Goal: Task Accomplishment & Management: Complete application form

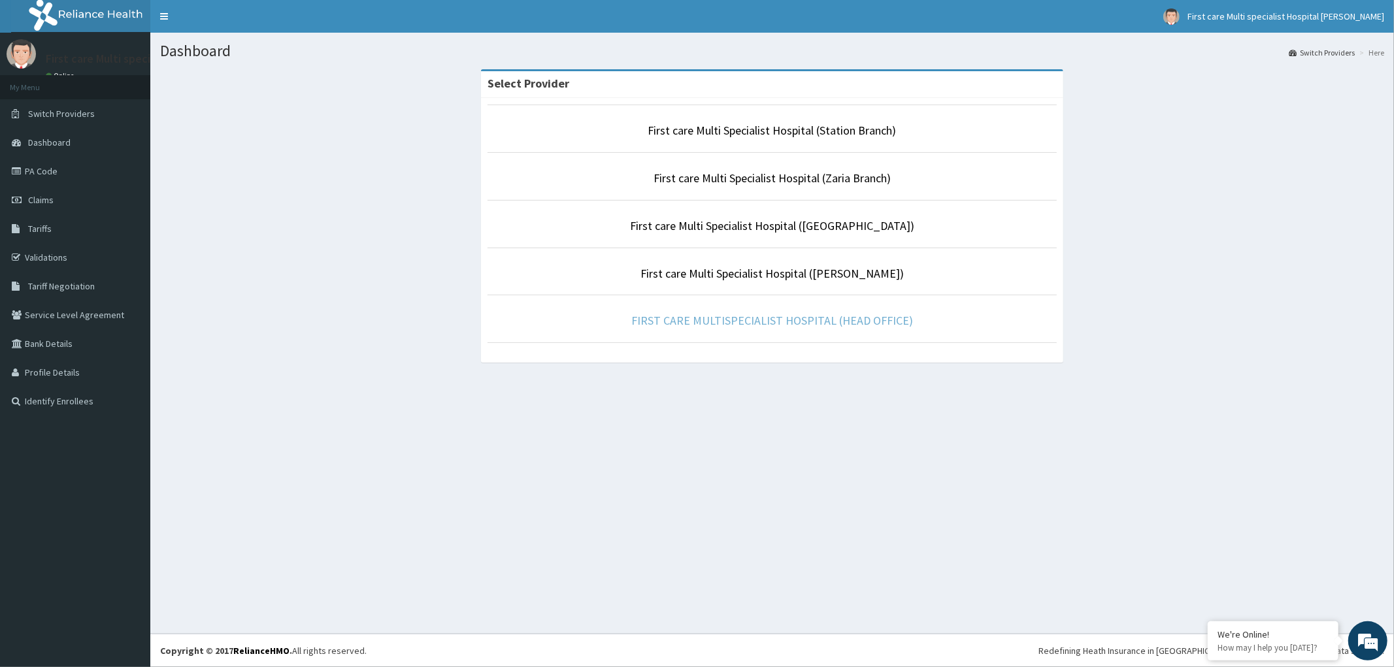
click at [795, 324] on link "FIRST CARE MULTISPECIALIST HOSPITAL (HEAD OFFICE)" at bounding box center [772, 320] width 282 height 15
click at [671, 324] on link "FIRST CARE MULTISPECIALIST HOSPITAL (HEAD OFFICE)" at bounding box center [772, 320] width 282 height 15
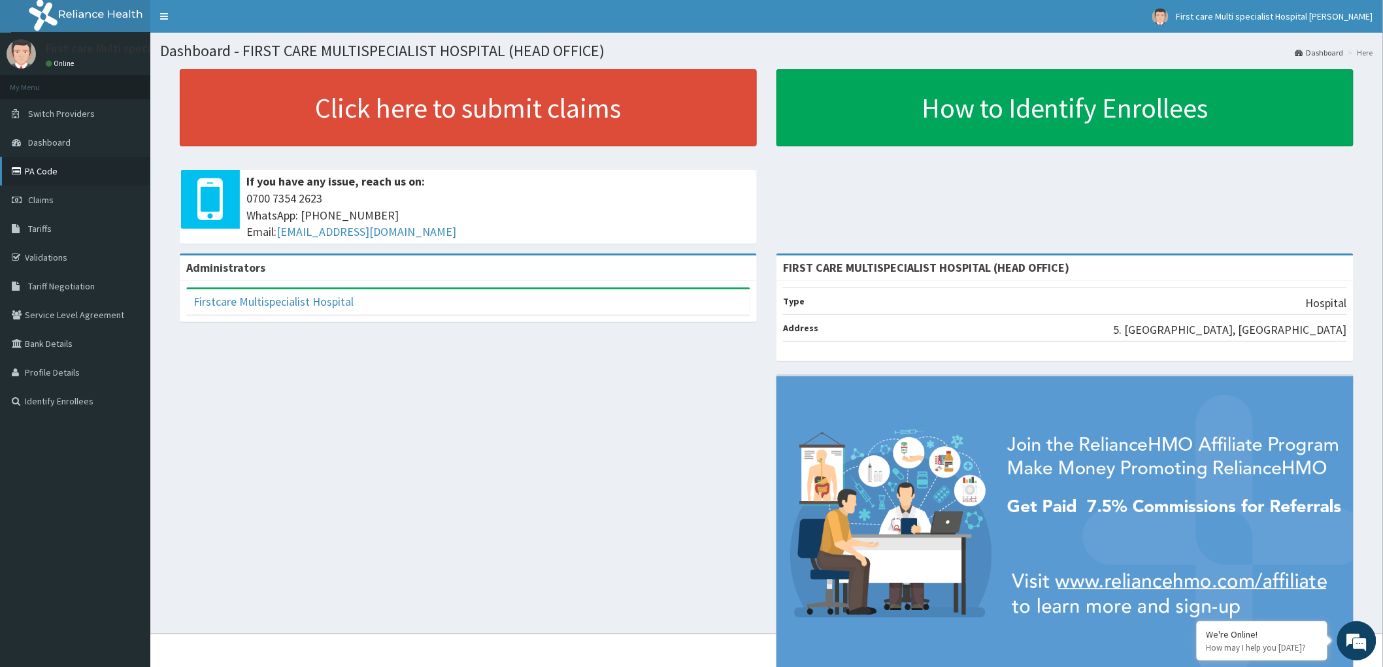
click at [40, 171] on link "PA Code" at bounding box center [75, 171] width 150 height 29
click at [44, 199] on span "Claims" at bounding box center [40, 200] width 25 height 12
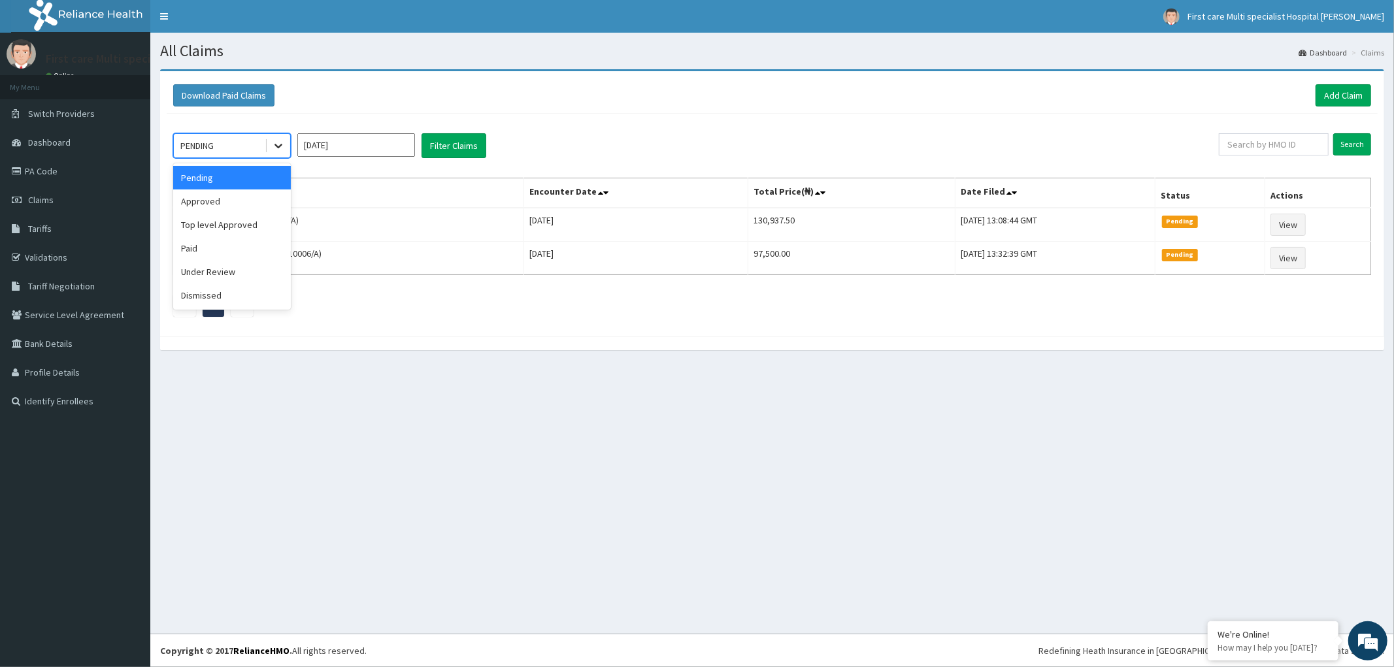
click at [282, 146] on icon at bounding box center [278, 145] width 13 height 13
click at [255, 212] on div "Approved" at bounding box center [232, 202] width 118 height 24
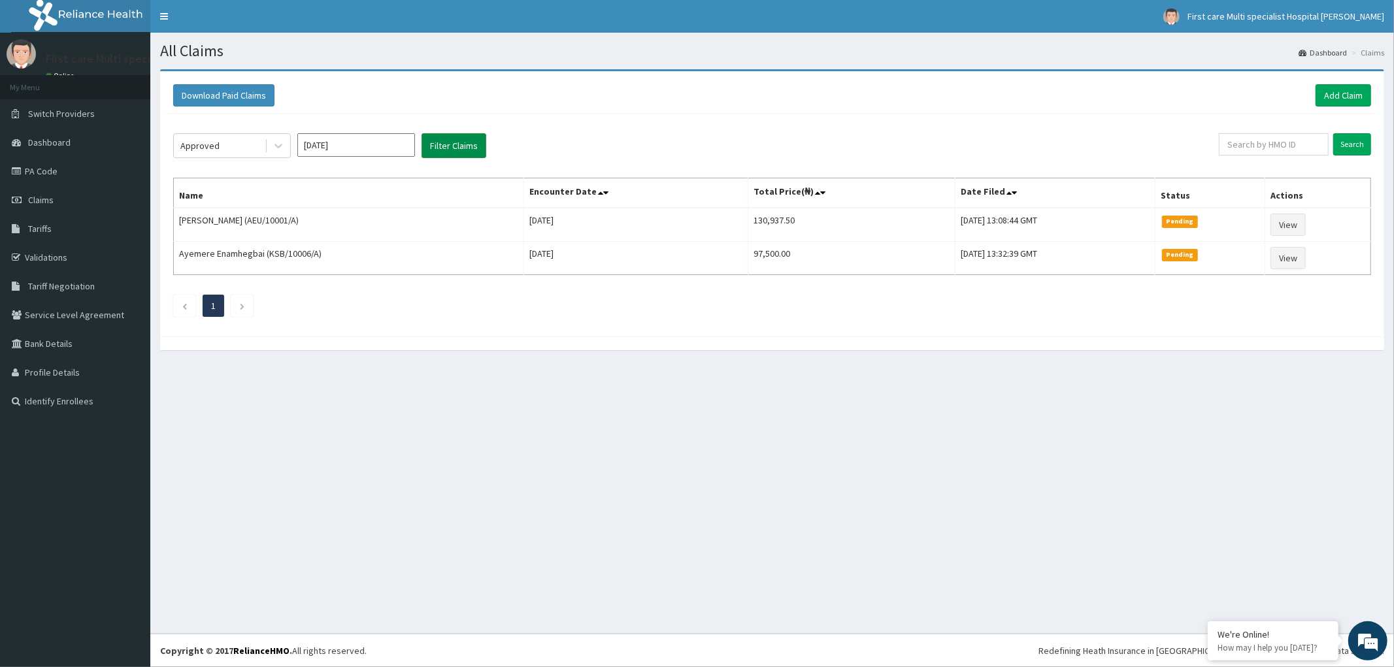
click at [456, 149] on button "Filter Claims" at bounding box center [454, 145] width 65 height 25
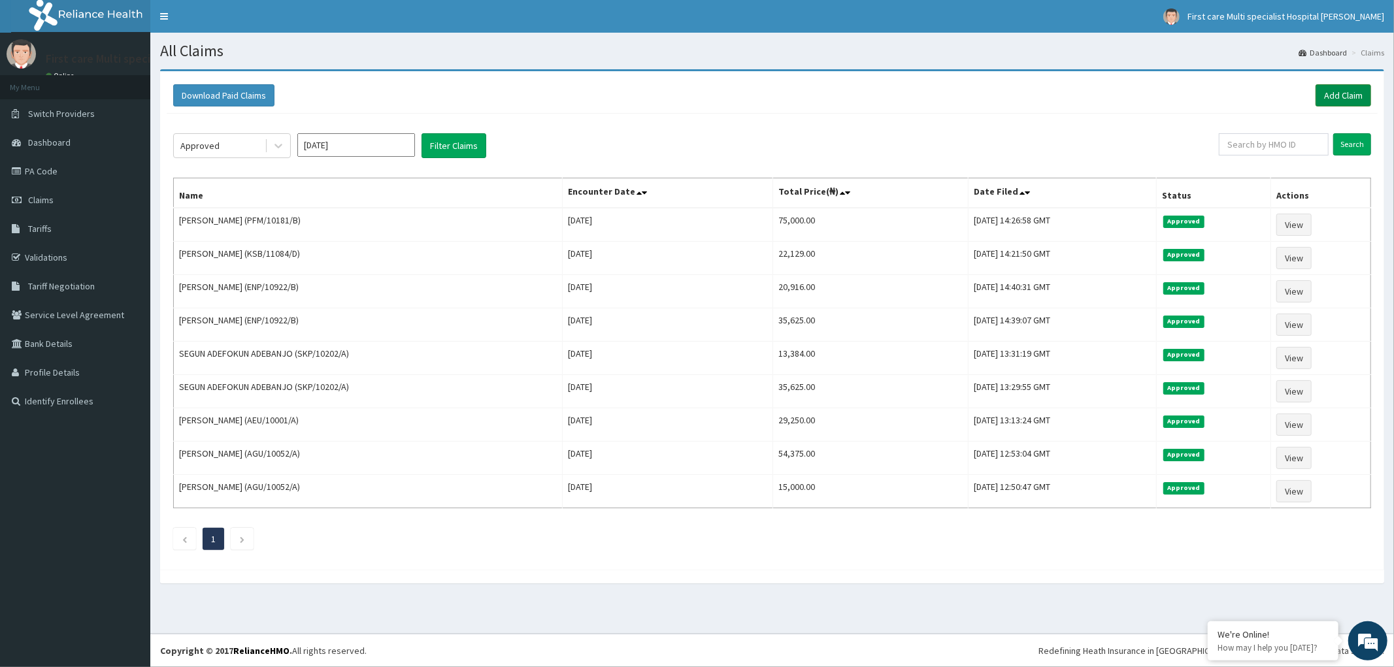
click at [1340, 93] on link "Add Claim" at bounding box center [1344, 95] width 56 height 22
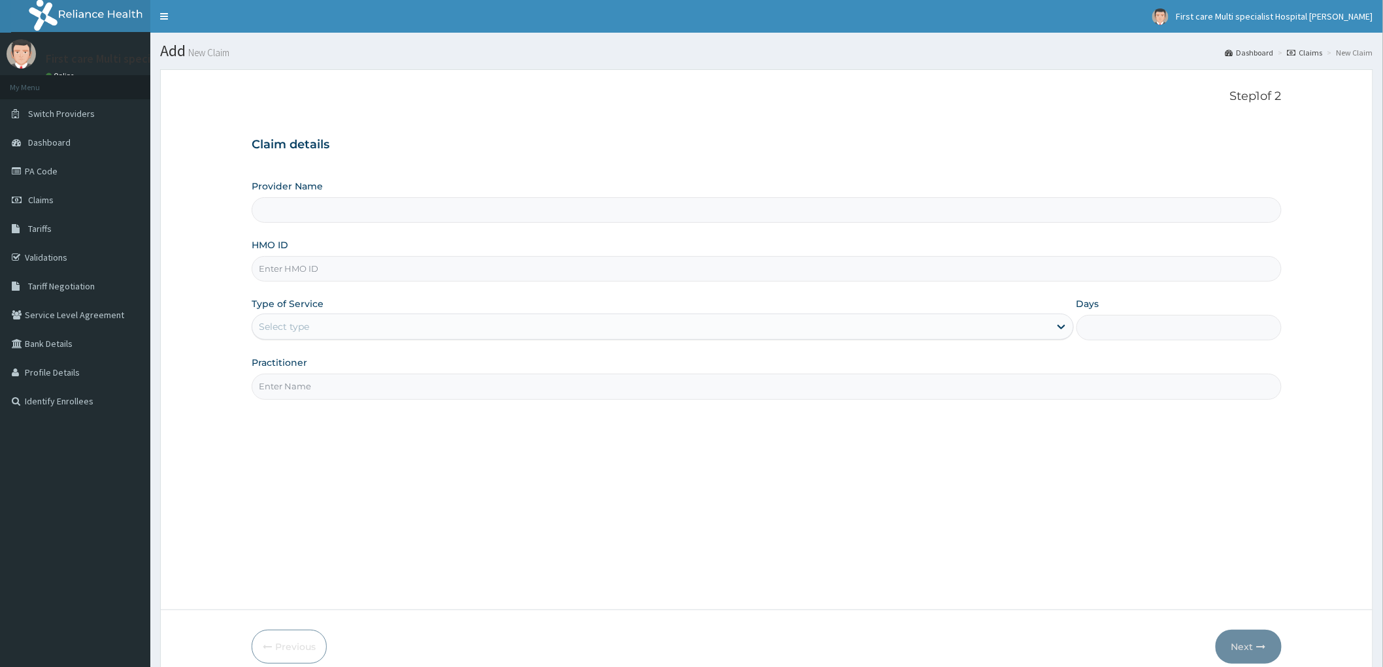
click at [279, 273] on input "HMO ID" at bounding box center [767, 268] width 1030 height 25
type input "FIRST CARE MULTISPECIALIST HOSPITAL (HEAD OFFICE)"
paste input "PFM/10181/B"
type input "PFM/10181/B"
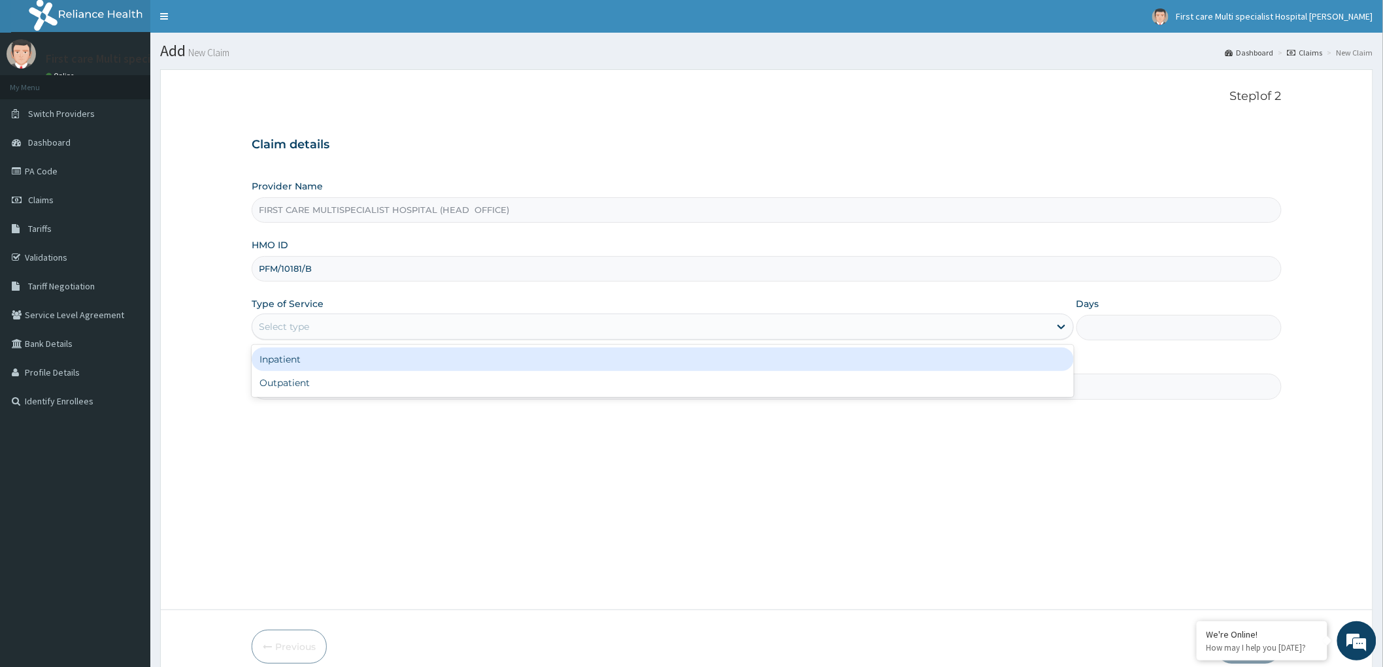
click at [311, 318] on div "Select type" at bounding box center [651, 326] width 798 height 21
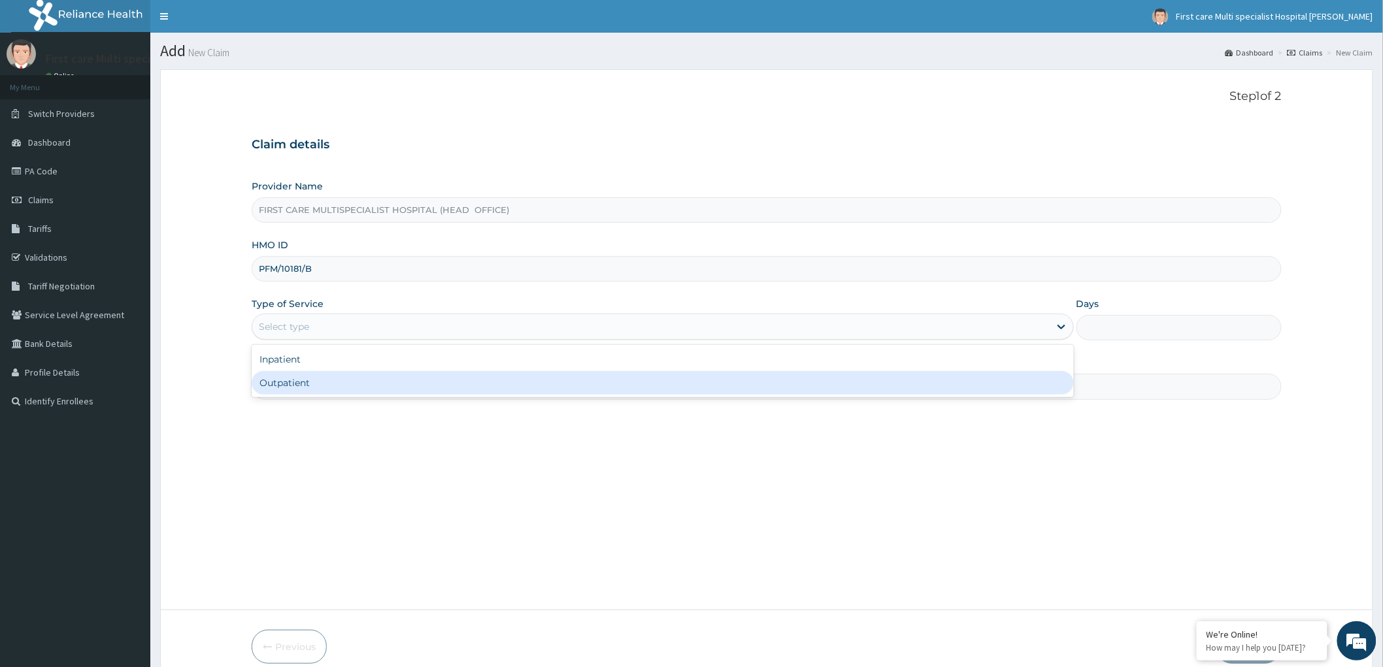
click at [316, 376] on div "Outpatient" at bounding box center [663, 383] width 822 height 24
type input "1"
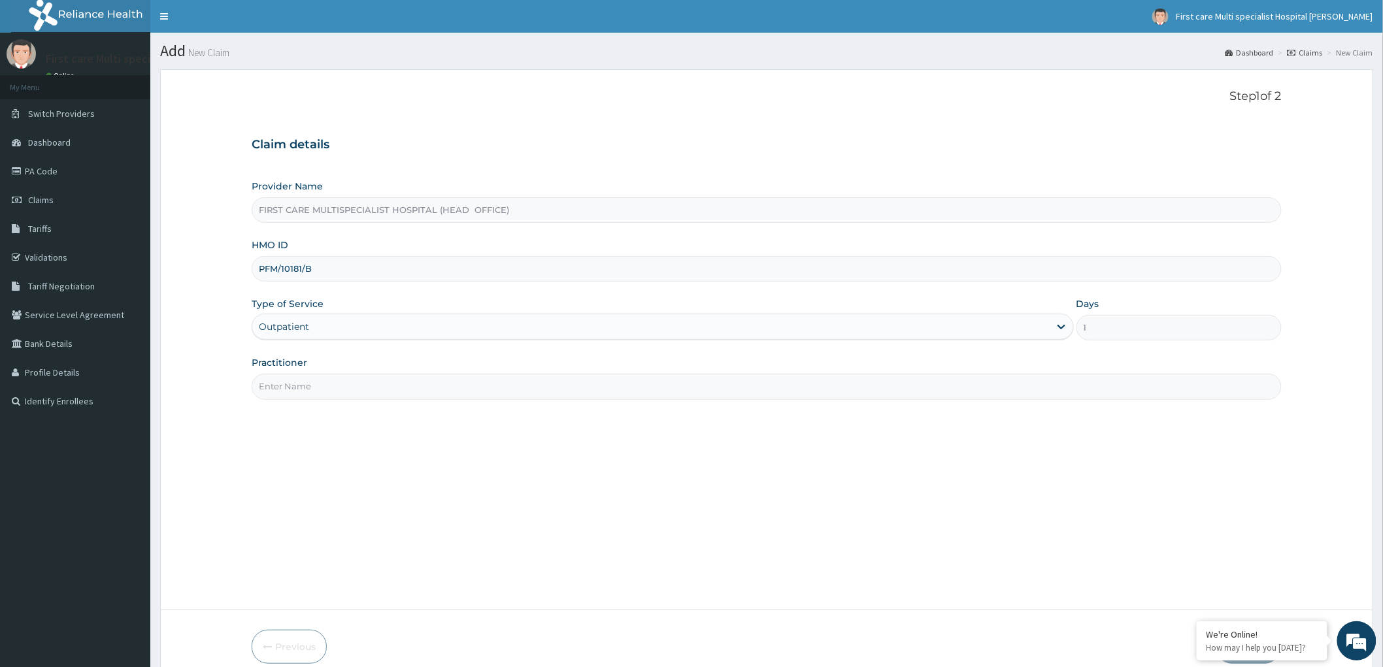
click at [309, 383] on input "Practitioner" at bounding box center [767, 386] width 1030 height 25
type input "DR. RAMATU"
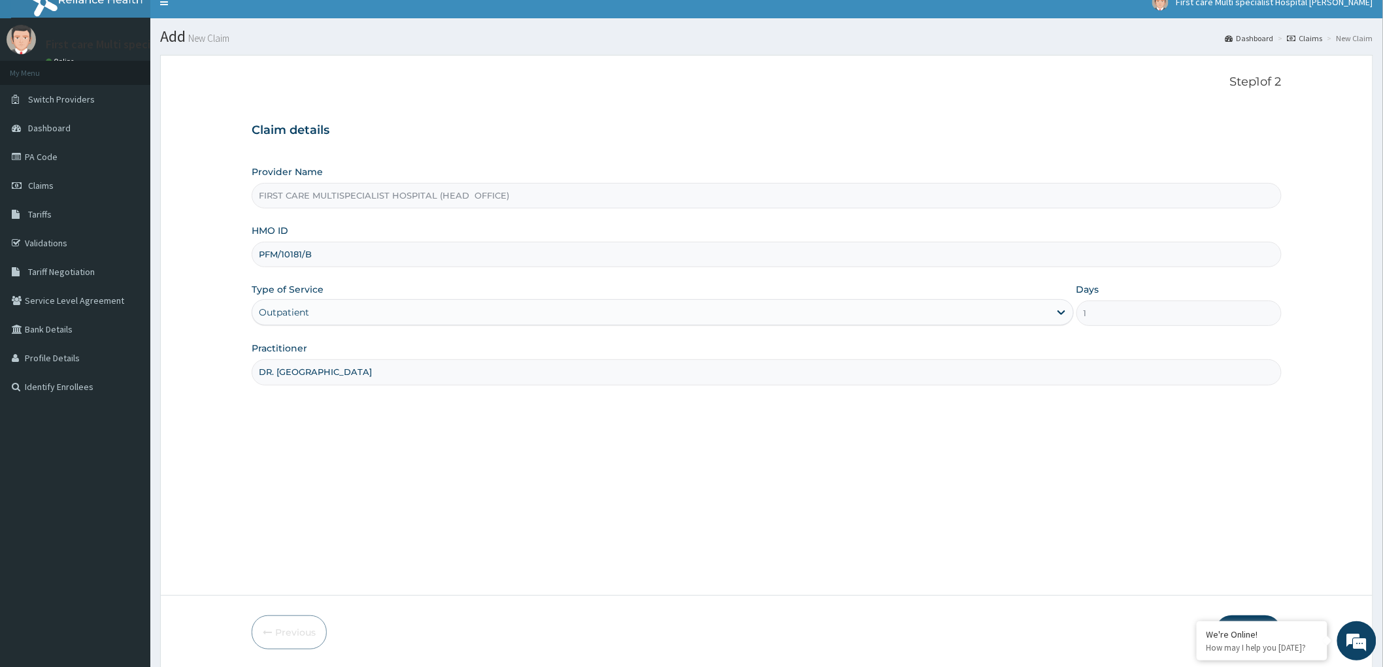
scroll to position [60, 0]
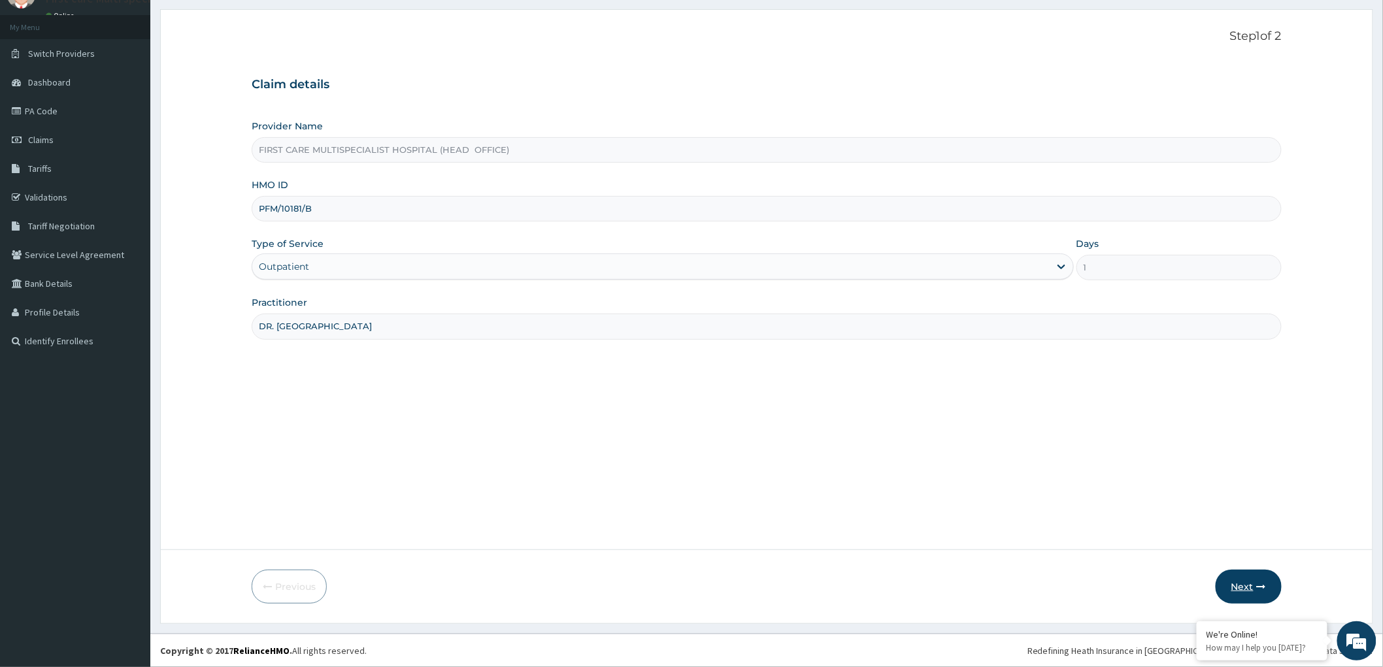
click at [1251, 586] on button "Next" at bounding box center [1249, 587] width 66 height 34
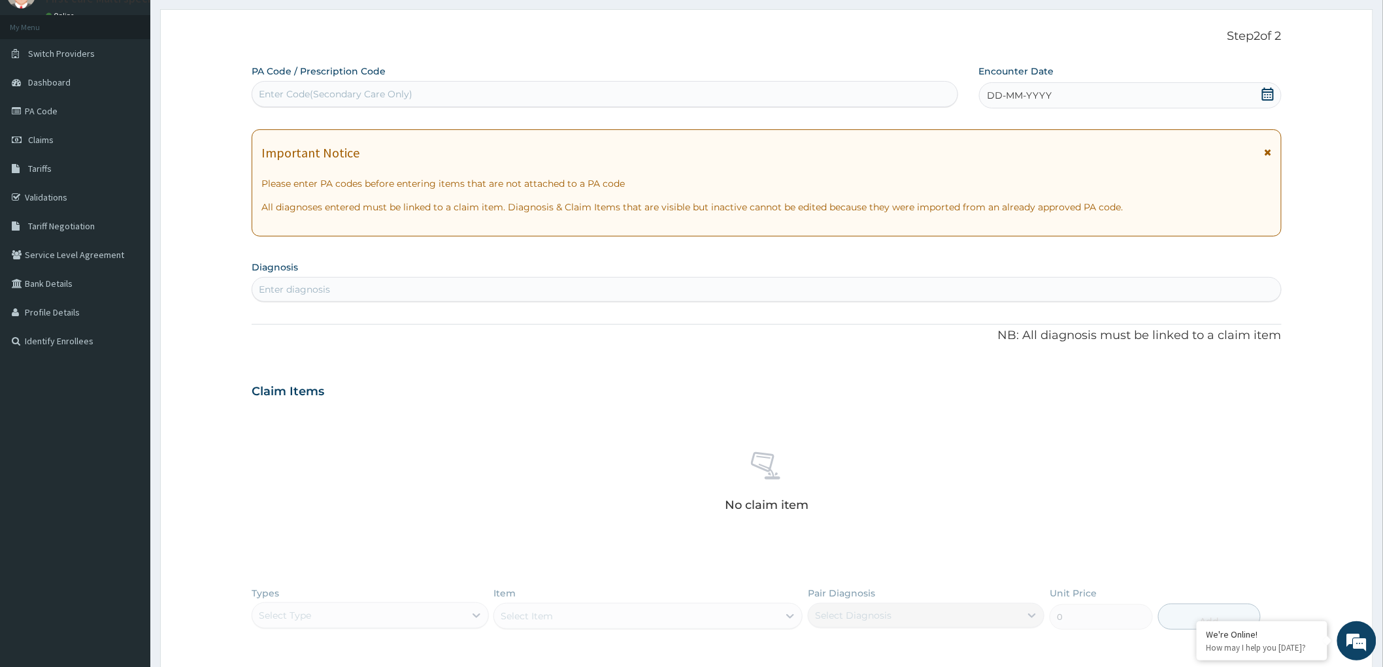
click at [297, 100] on div "Enter Code(Secondary Care Only)" at bounding box center [336, 94] width 154 height 13
paste input "PA/CE739F"
type input "PA/CE739F"
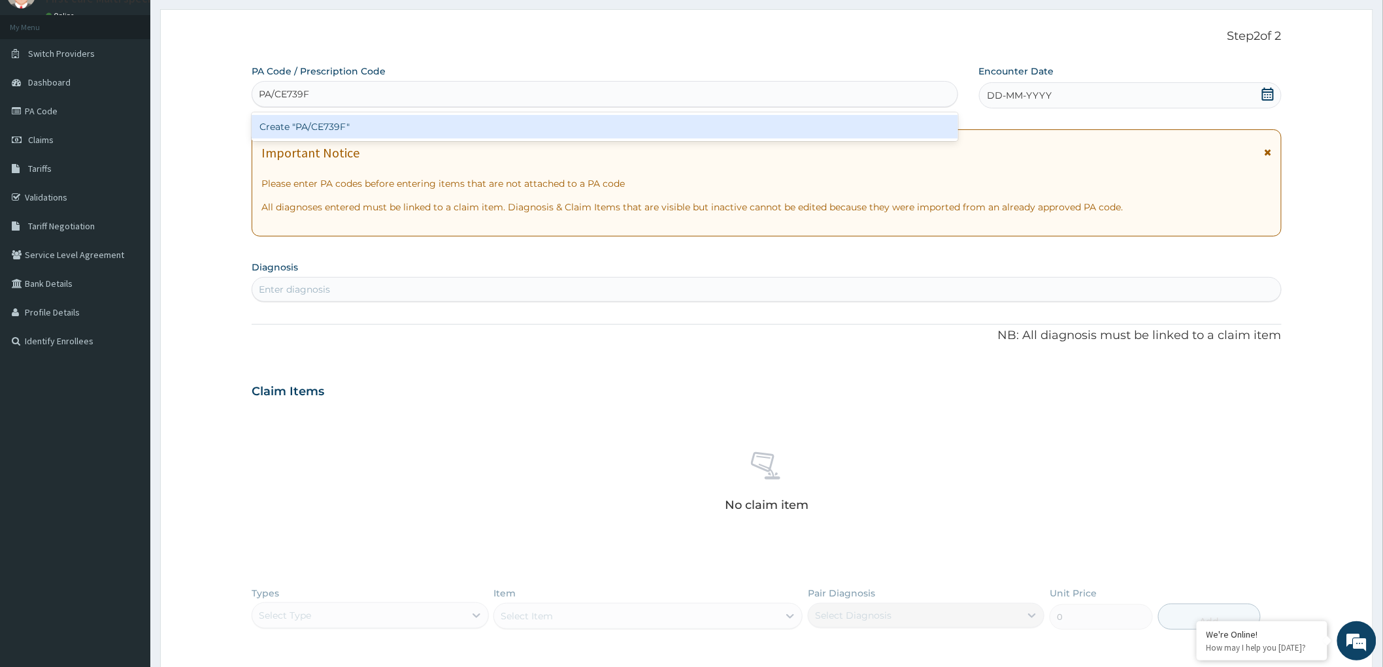
click at [299, 122] on div "Create "PA/CE739F"" at bounding box center [605, 127] width 707 height 24
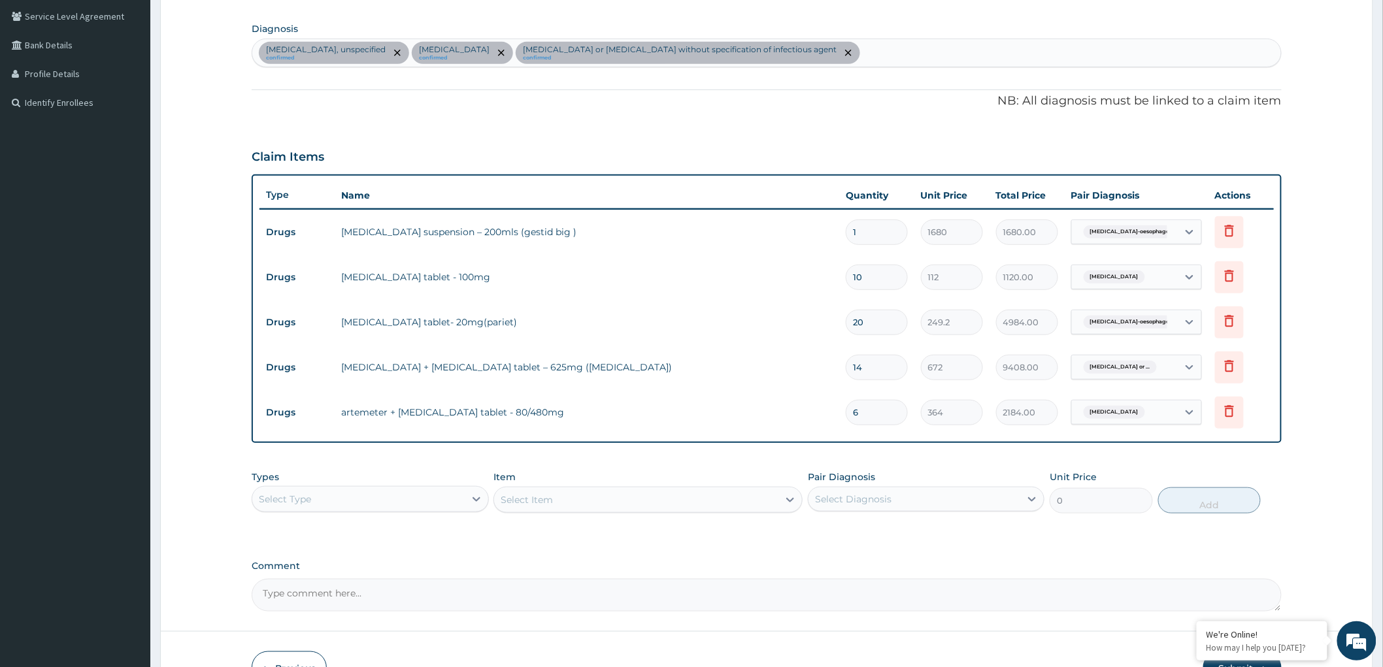
scroll to position [380, 0]
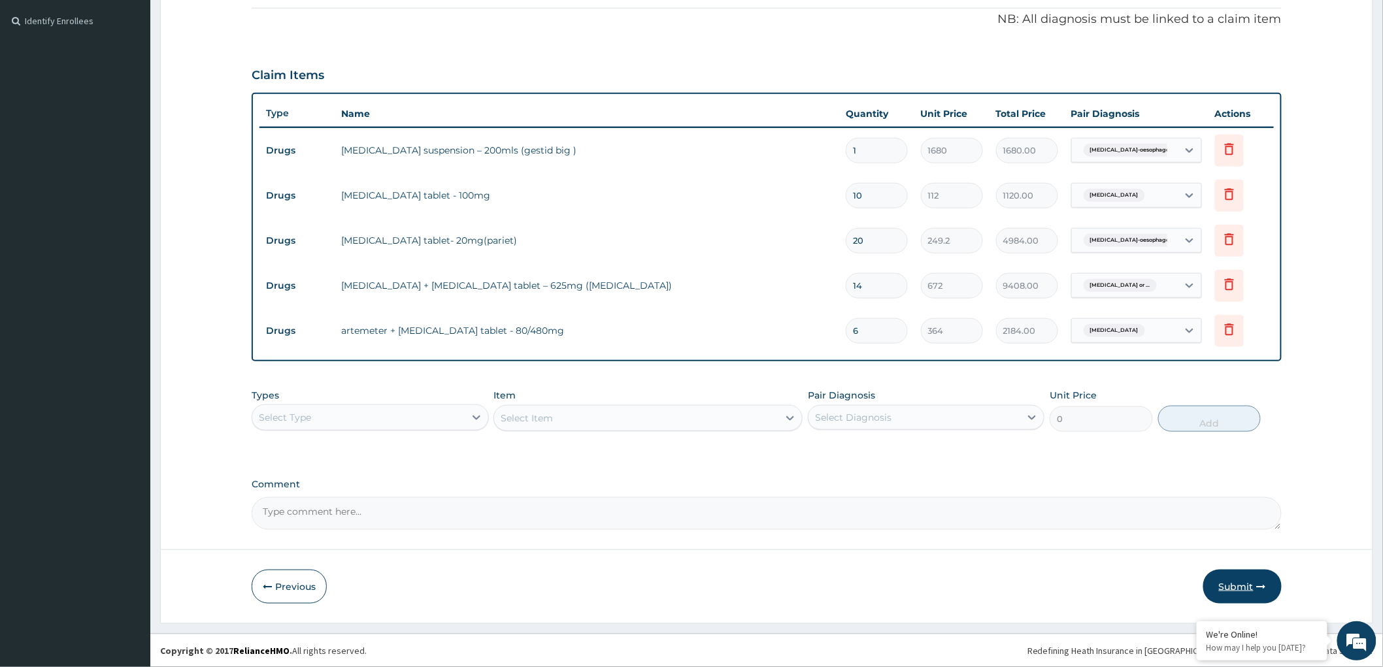
click at [1225, 586] on button "Submit" at bounding box center [1242, 587] width 78 height 34
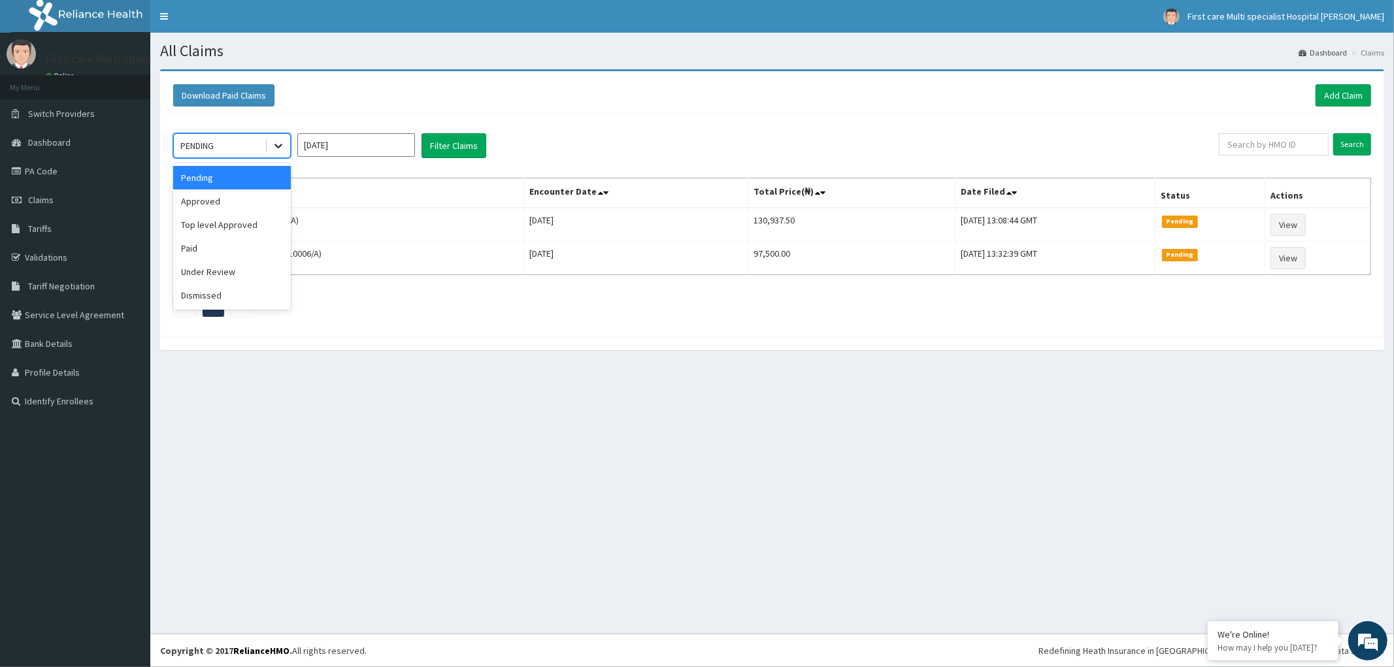
click at [280, 144] on icon at bounding box center [278, 145] width 13 height 13
click at [264, 193] on div "Approved" at bounding box center [232, 202] width 118 height 24
click at [455, 148] on button "Filter Claims" at bounding box center [454, 145] width 65 height 25
